Goal: Use online tool/utility: Utilize a website feature to perform a specific function

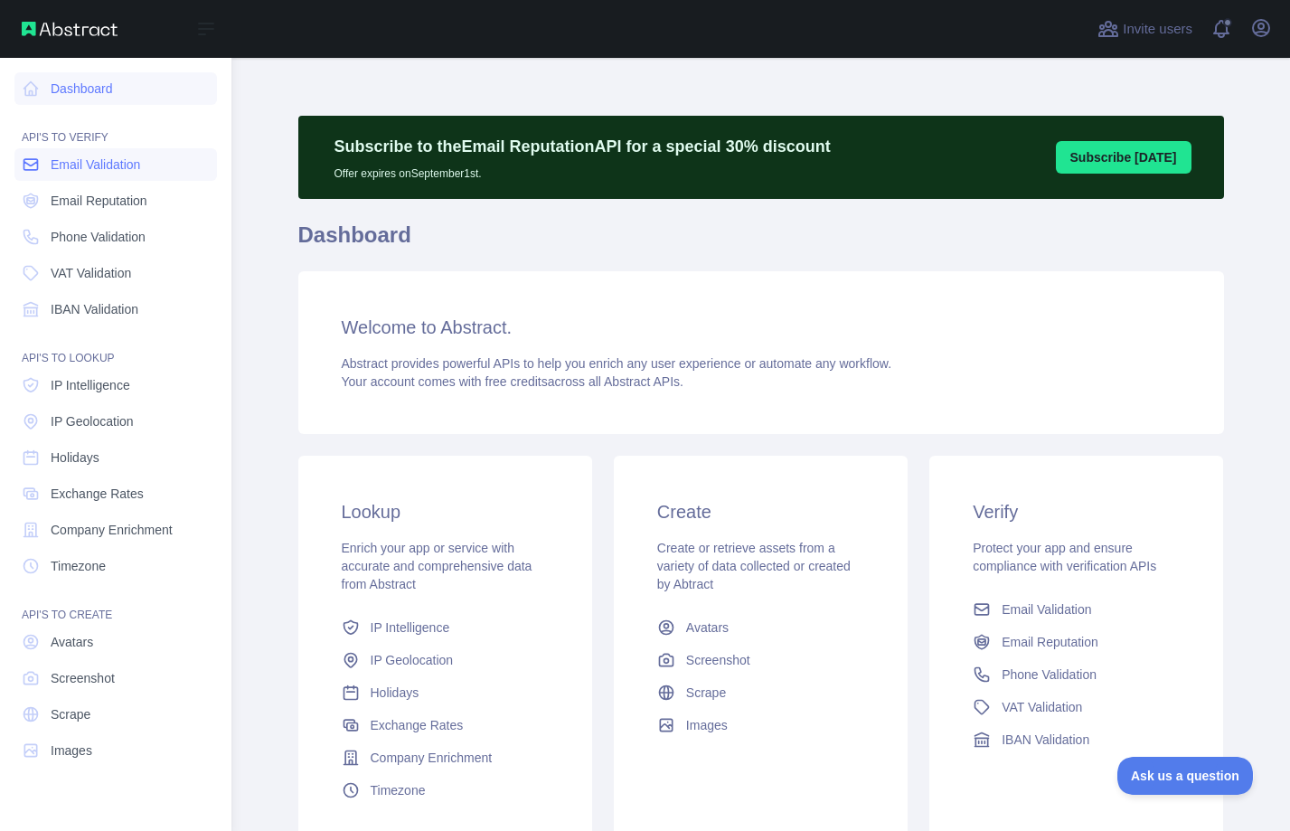
click at [113, 167] on span "Email Validation" at bounding box center [95, 164] width 89 height 18
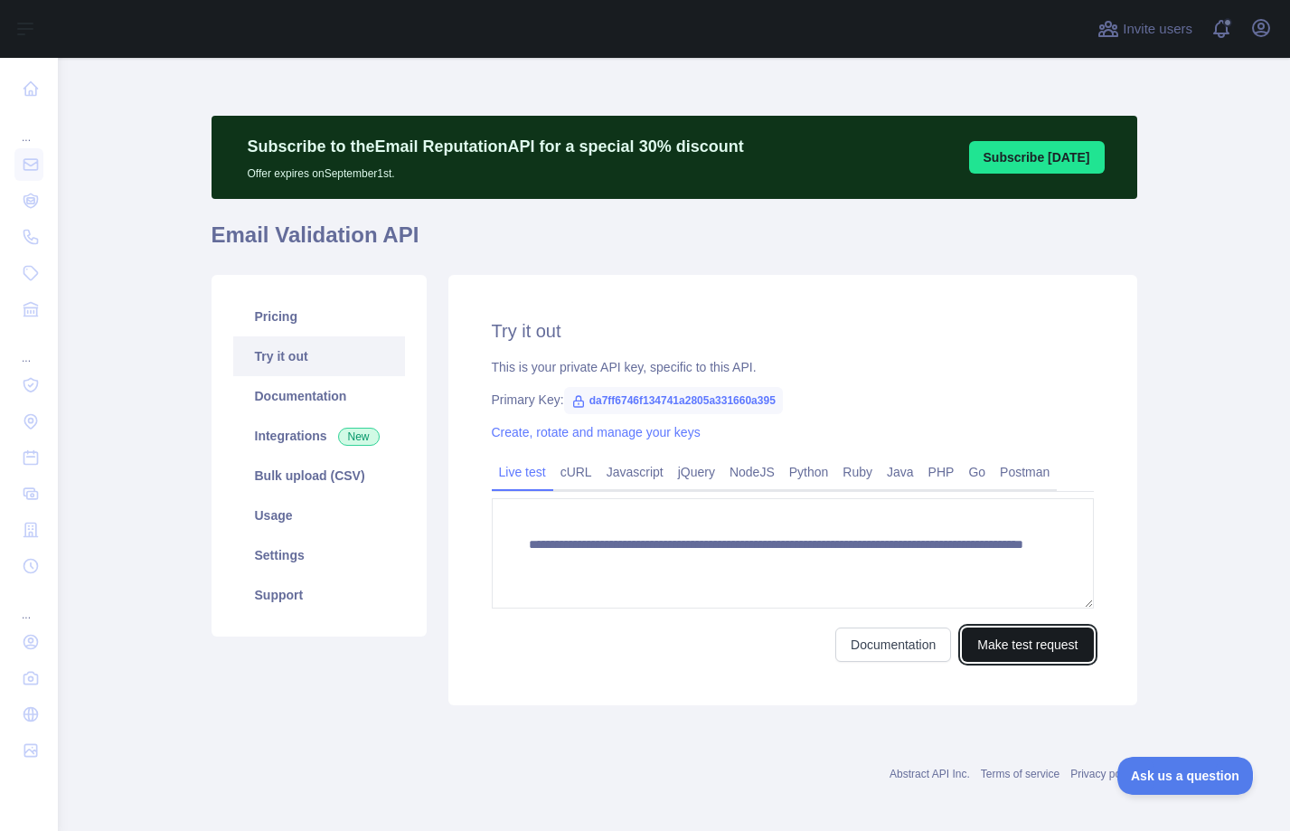
click at [1003, 643] on button "Make test request" at bounding box center [1027, 644] width 131 height 34
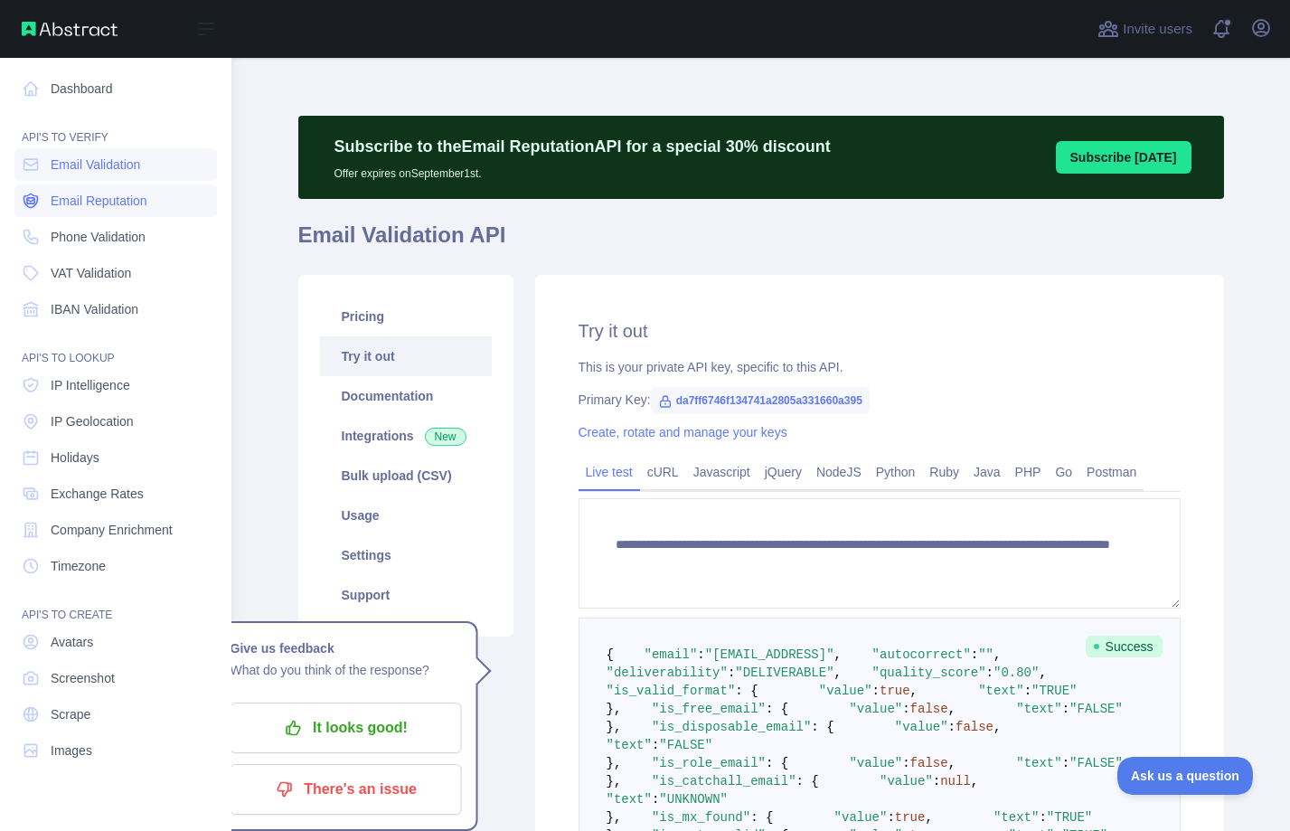
click at [38, 204] on icon at bounding box center [31, 201] width 18 height 18
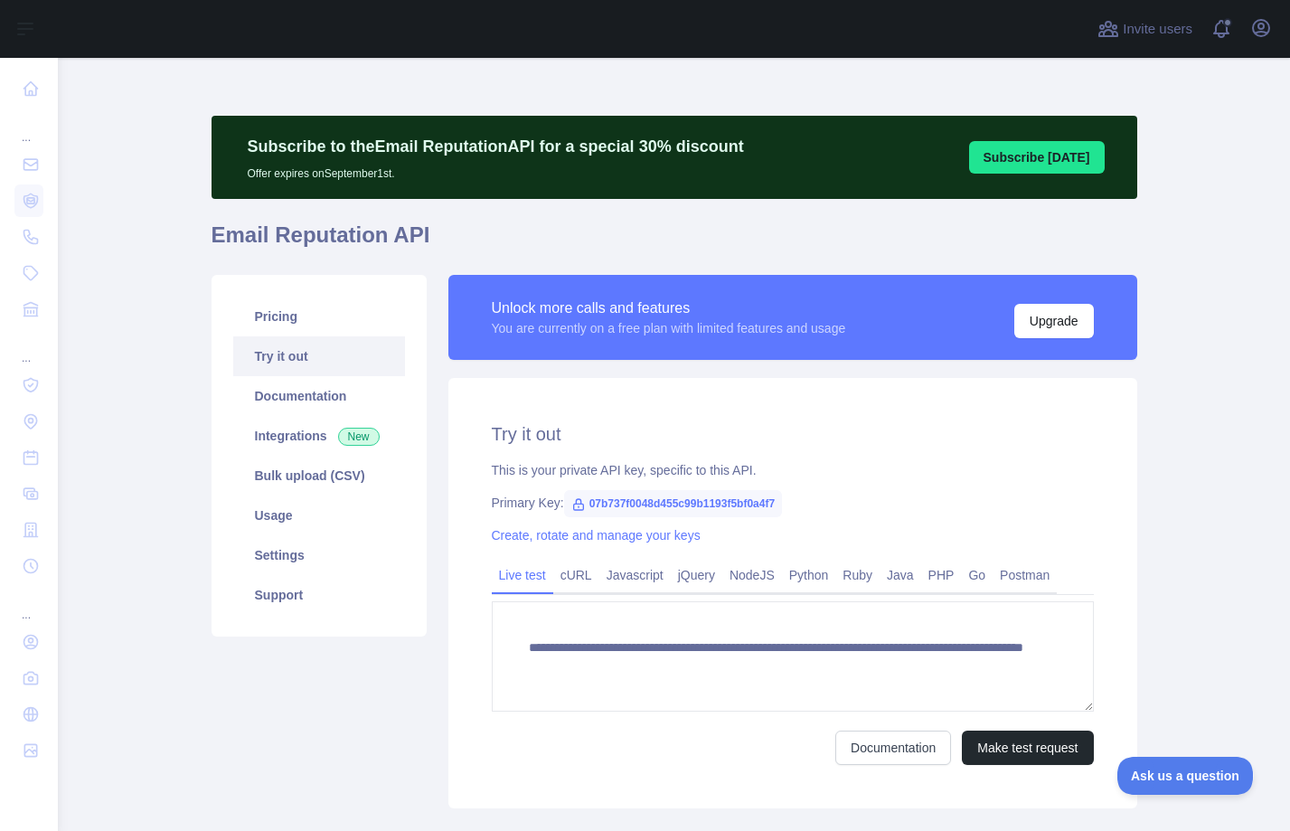
scroll to position [48, 0]
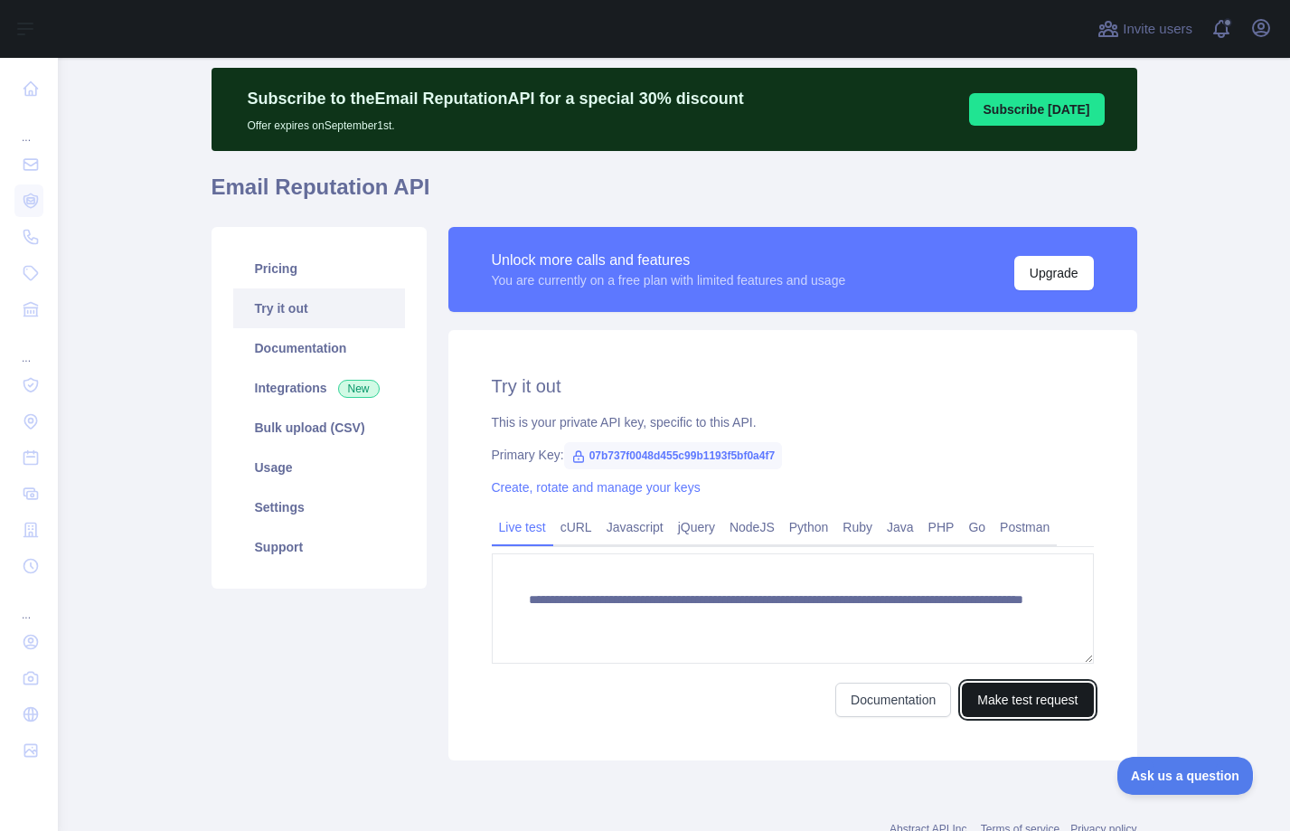
click at [1027, 696] on button "Make test request" at bounding box center [1027, 699] width 131 height 34
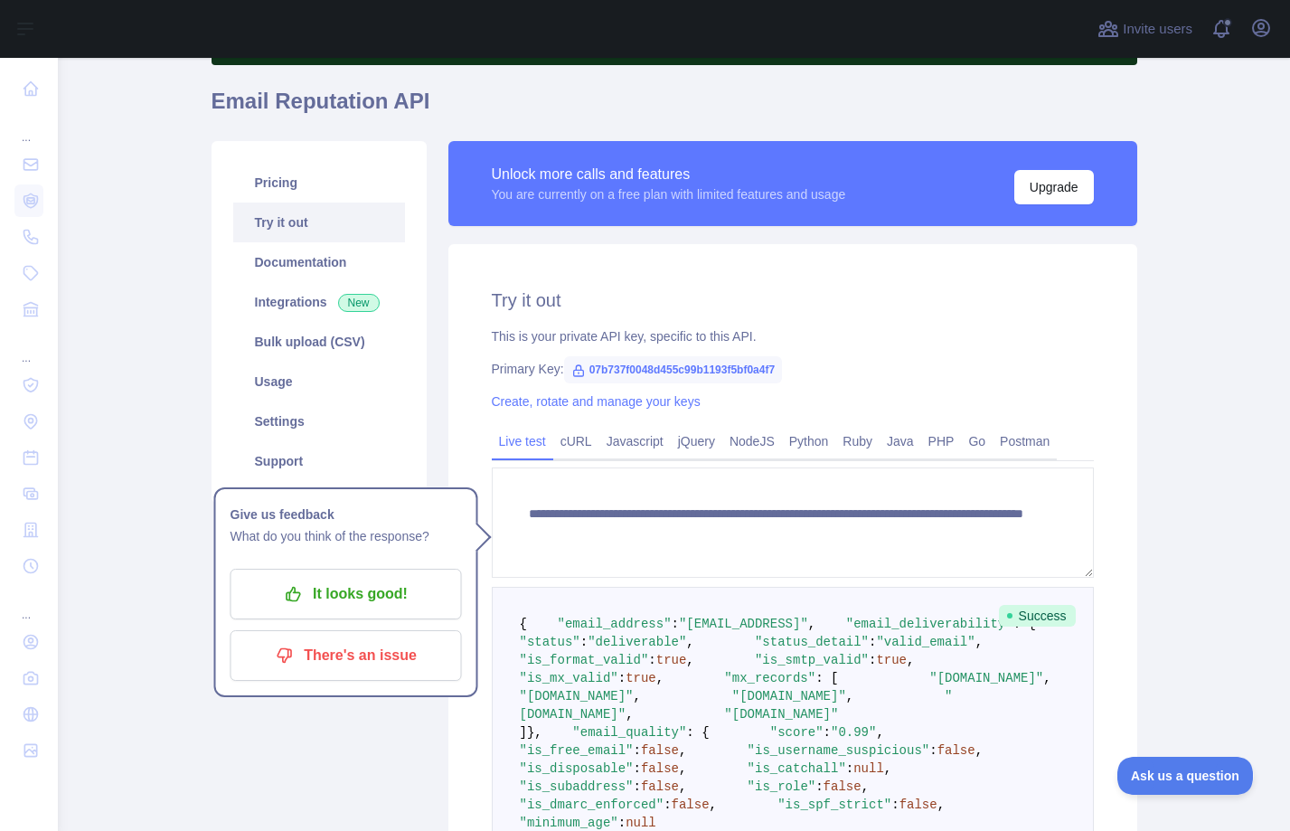
scroll to position [0, 0]
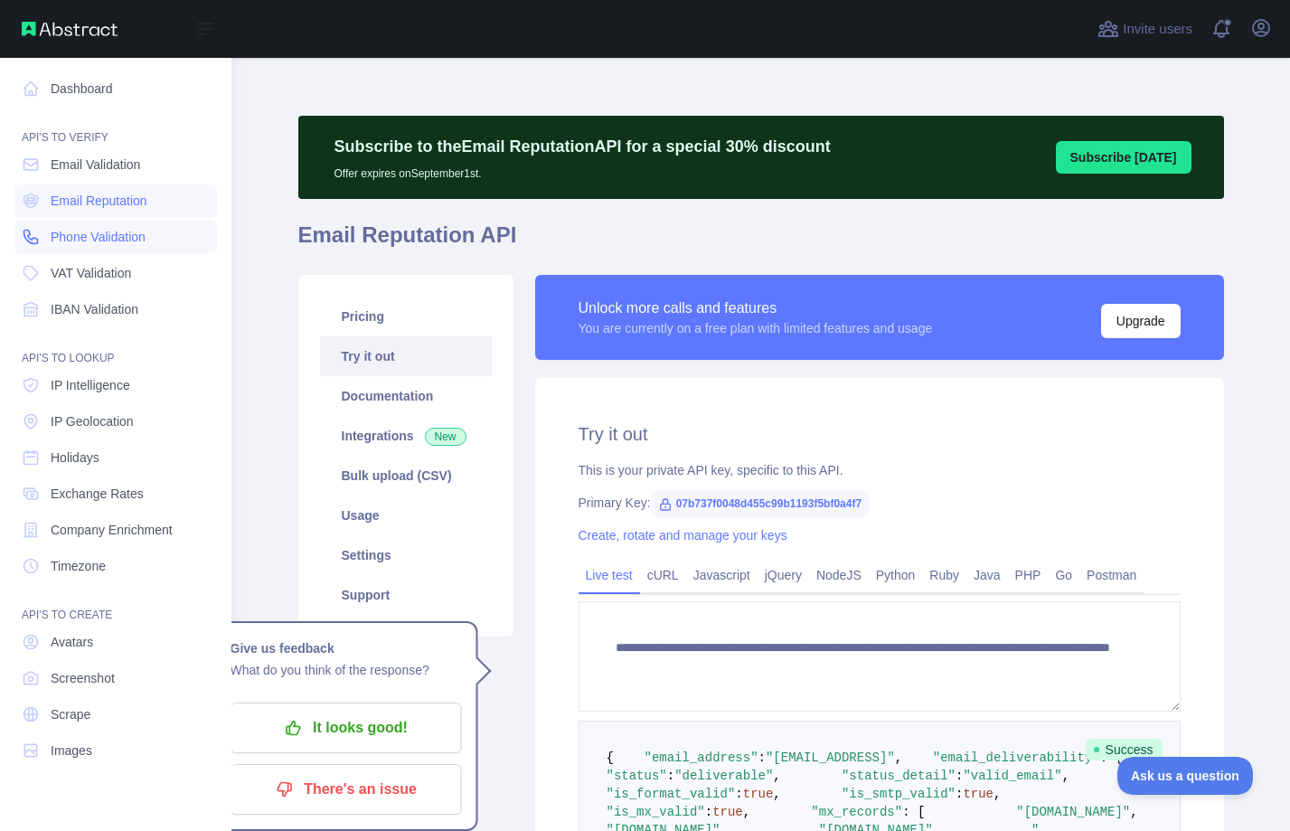
click at [42, 232] on link "Phone Validation" at bounding box center [115, 237] width 202 height 33
